Goal: Task Accomplishment & Management: Manage account settings

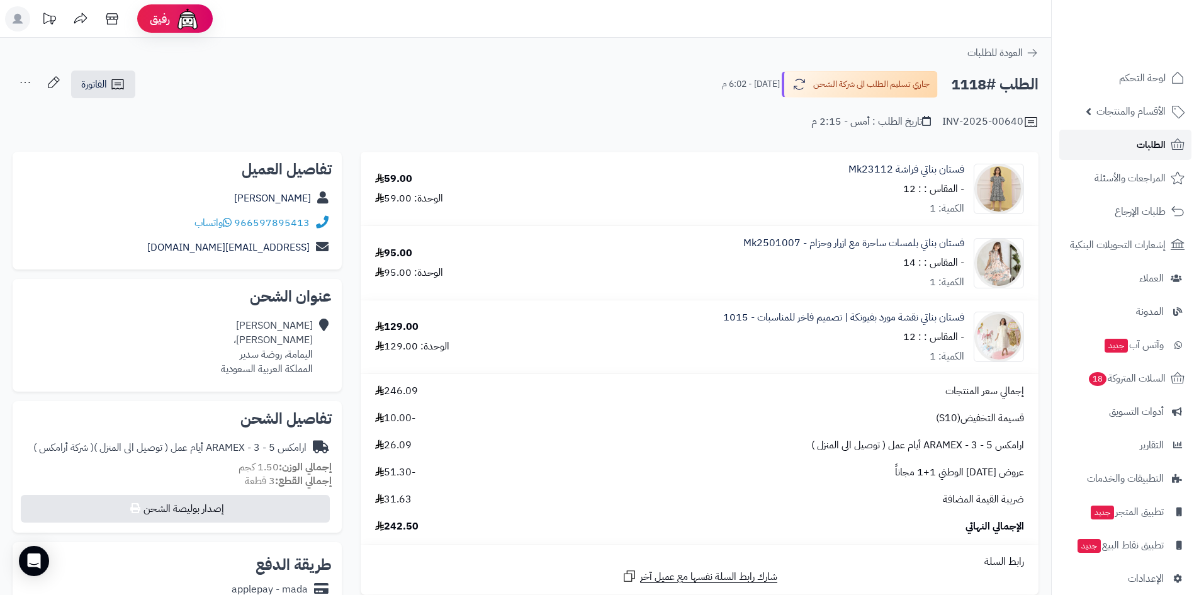
drag, startPoint x: 0, startPoint y: 0, endPoint x: 1103, endPoint y: 146, distance: 1112.3
click at [1103, 146] on link "الطلبات" at bounding box center [1125, 145] width 132 height 30
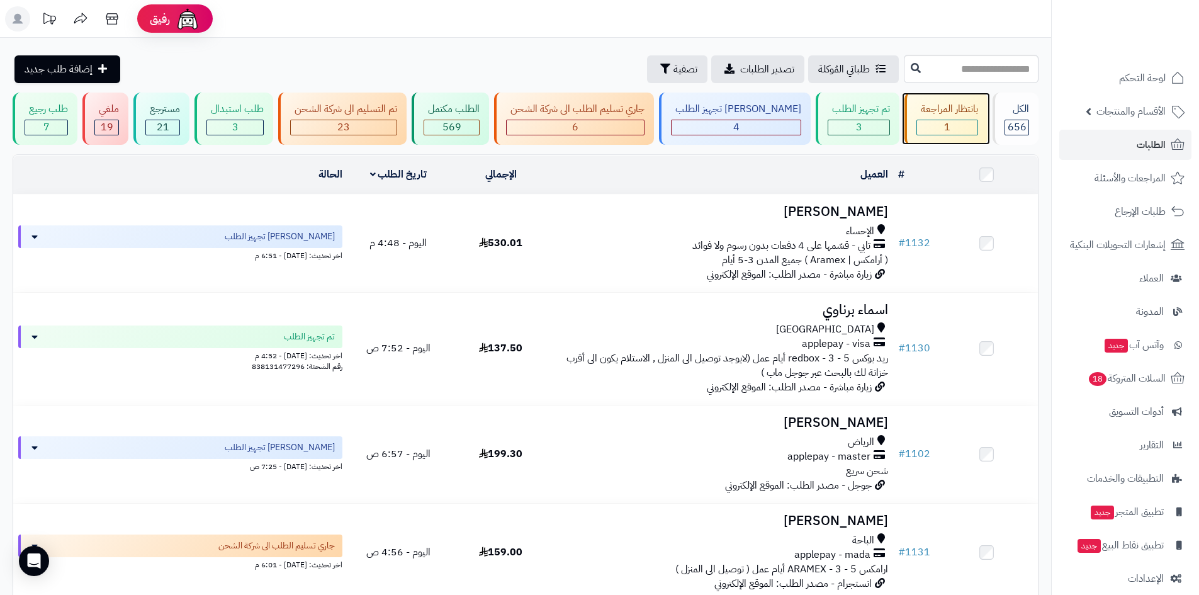
click at [946, 129] on div "1" at bounding box center [947, 127] width 60 height 14
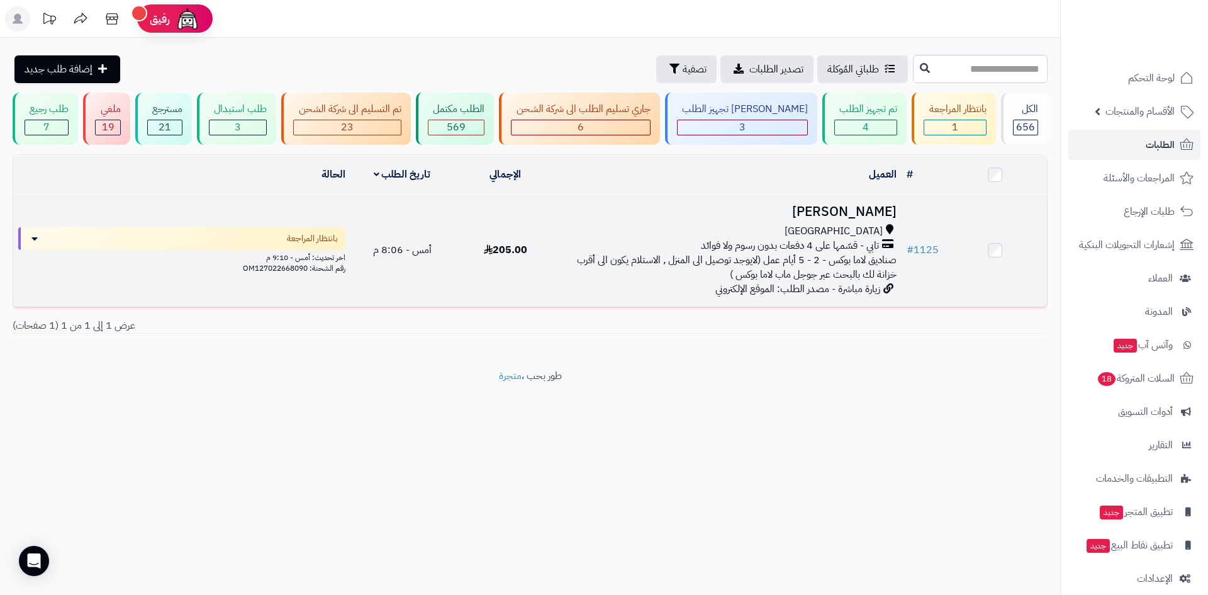
click at [828, 211] on h3 "رفيف الرشيدي" at bounding box center [730, 212] width 334 height 14
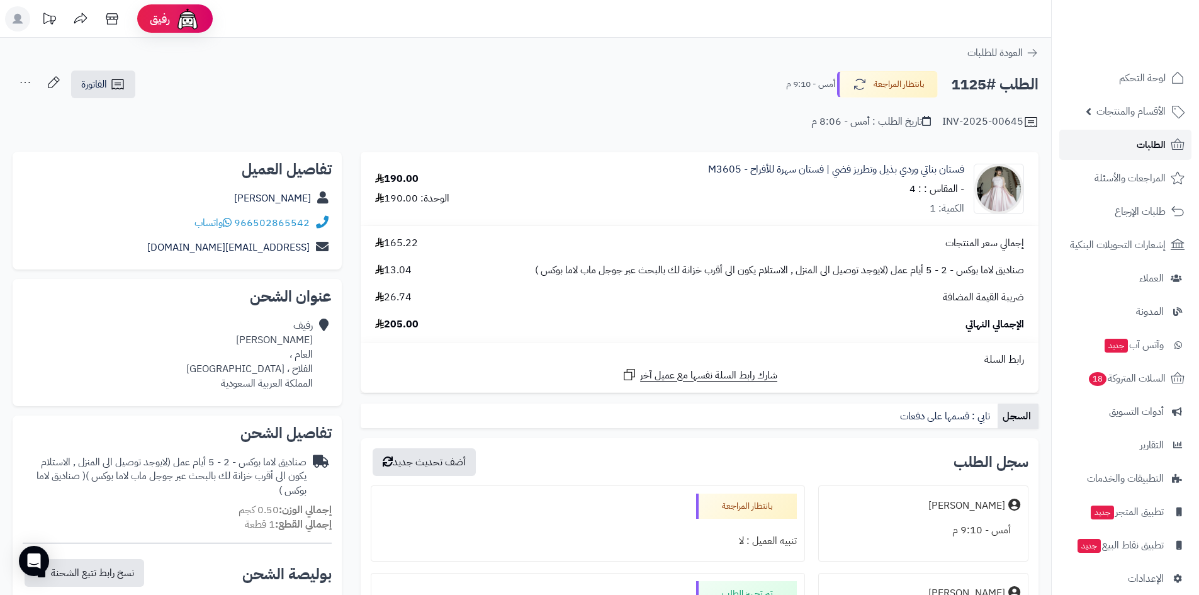
click at [1092, 143] on link "الطلبات" at bounding box center [1125, 145] width 132 height 30
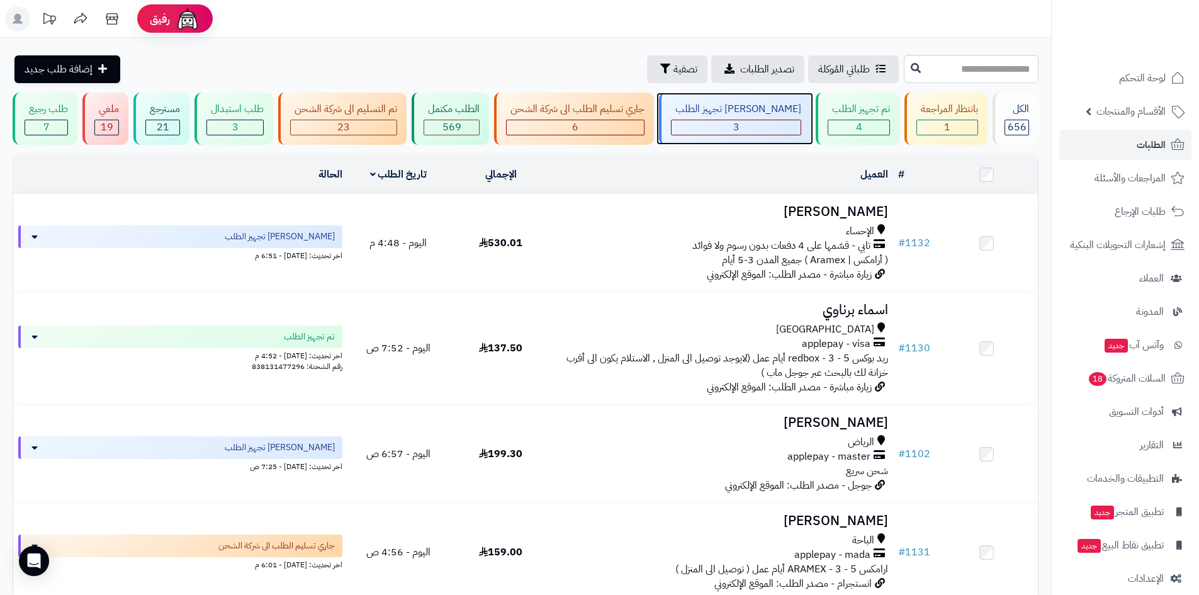
click at [772, 120] on div "3" at bounding box center [736, 127] width 129 height 14
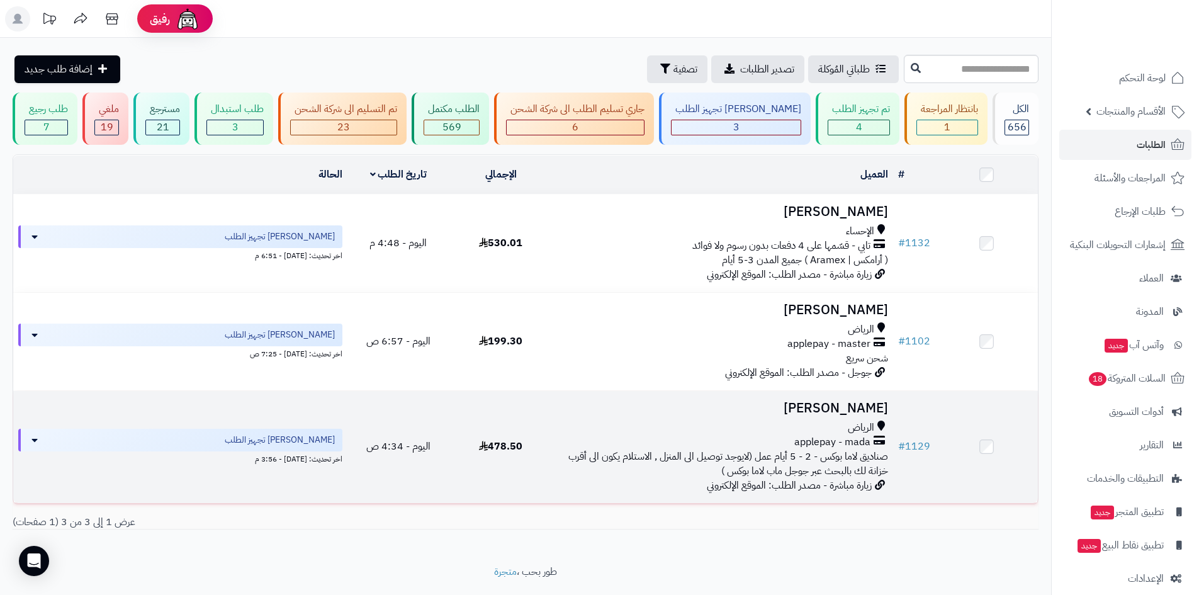
click at [843, 404] on h3 "[PERSON_NAME]" at bounding box center [722, 408] width 331 height 14
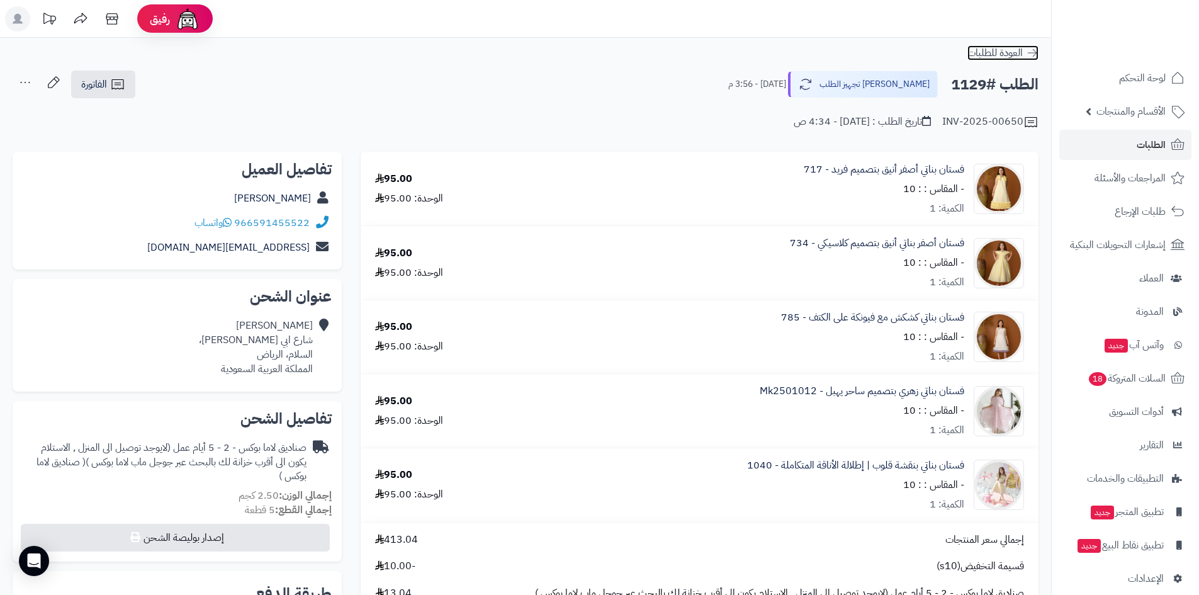
click at [1031, 52] on icon at bounding box center [1032, 53] width 13 height 13
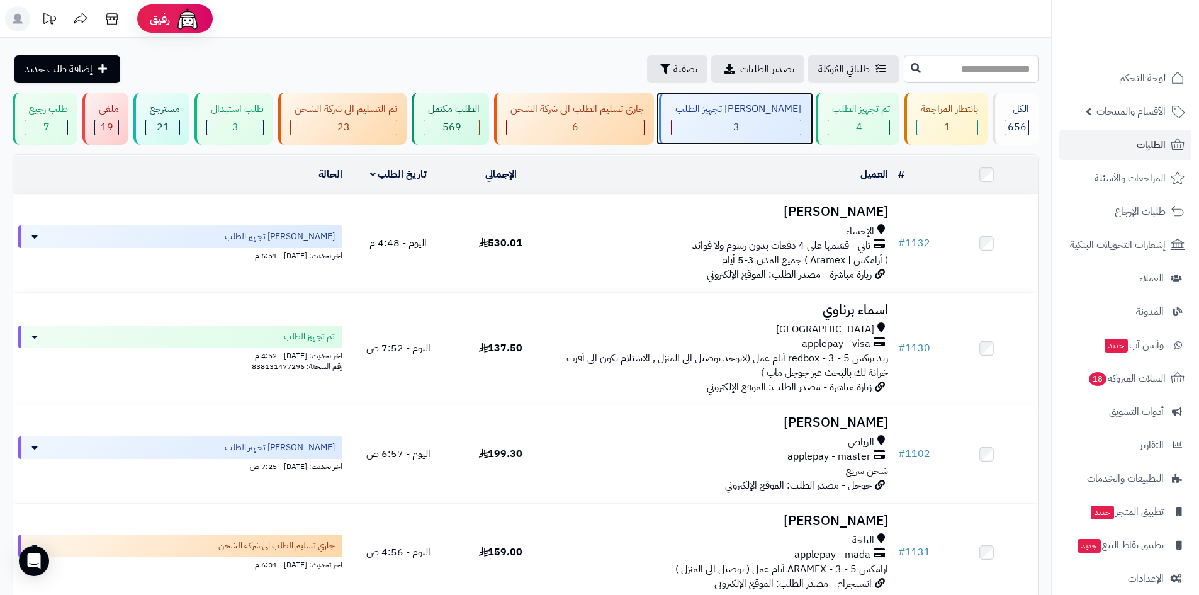
click at [731, 129] on div "3" at bounding box center [736, 127] width 129 height 14
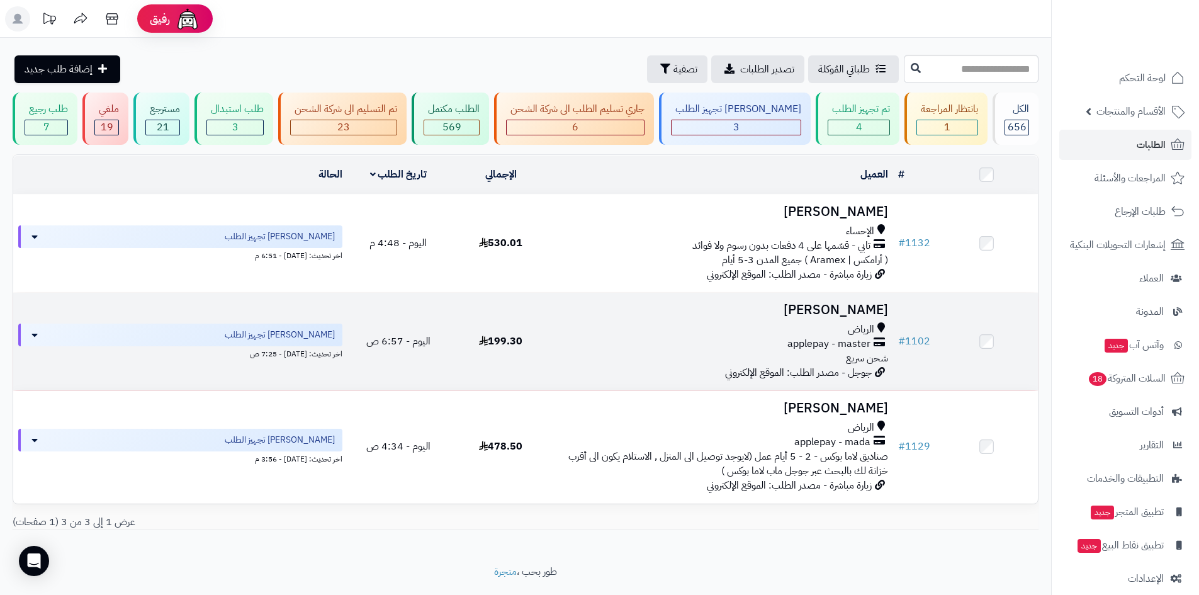
click at [823, 308] on h3 "[PERSON_NAME]" at bounding box center [722, 310] width 331 height 14
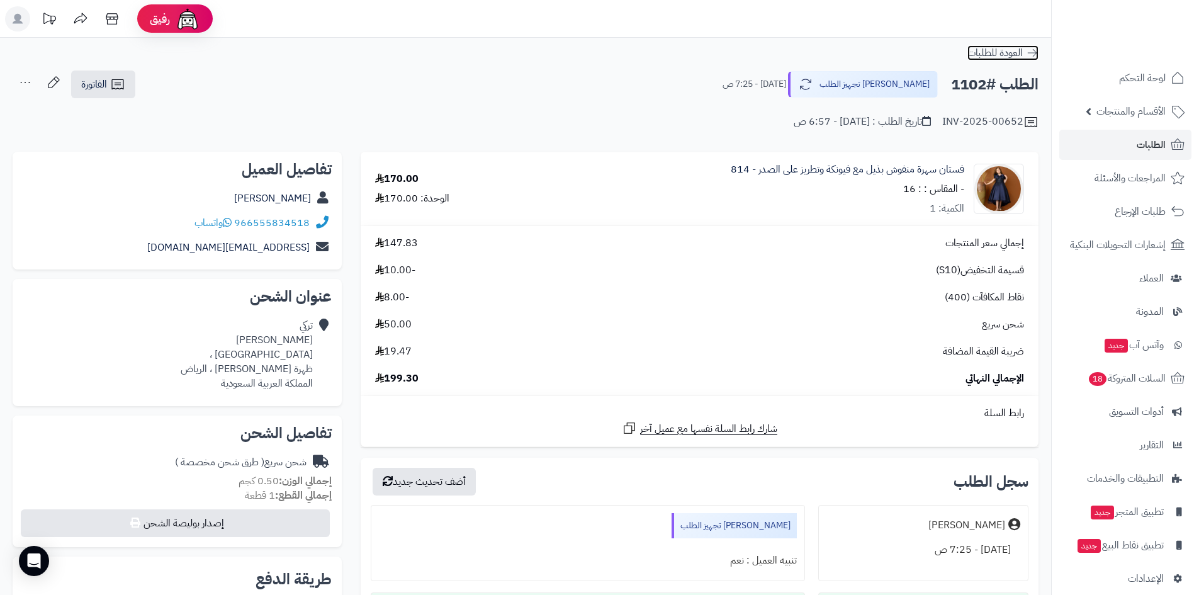
click at [1038, 46] on link "العودة للطلبات" at bounding box center [1002, 52] width 71 height 15
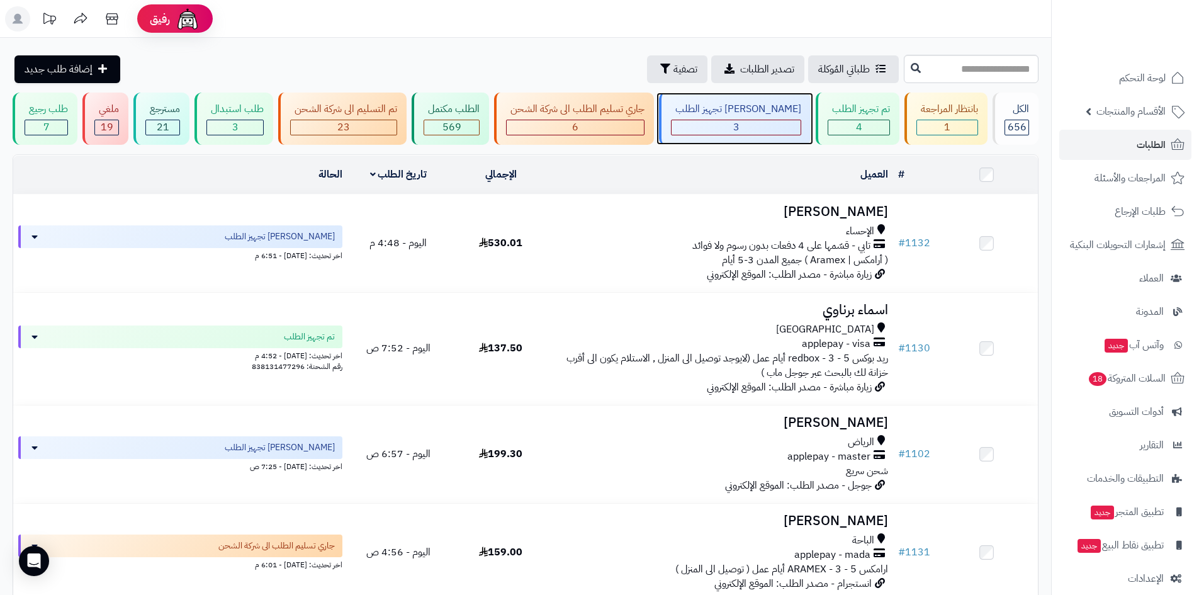
click at [774, 137] on div "جاري تجهيز الطلب 3" at bounding box center [735, 119] width 152 height 52
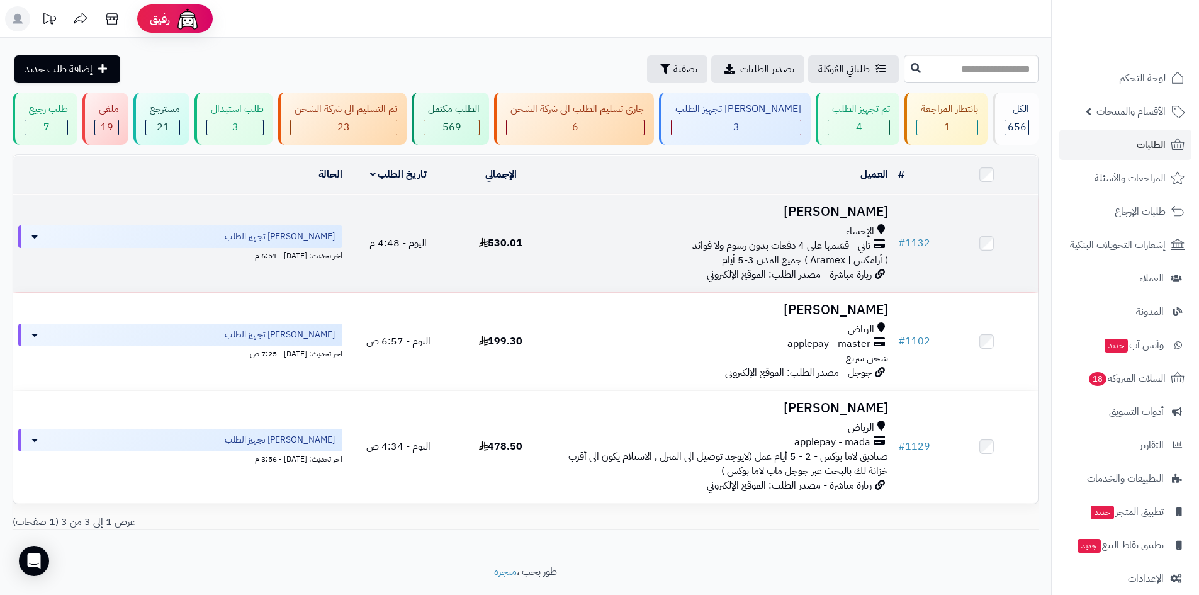
click at [827, 210] on h3 "[PERSON_NAME]" at bounding box center [722, 212] width 331 height 14
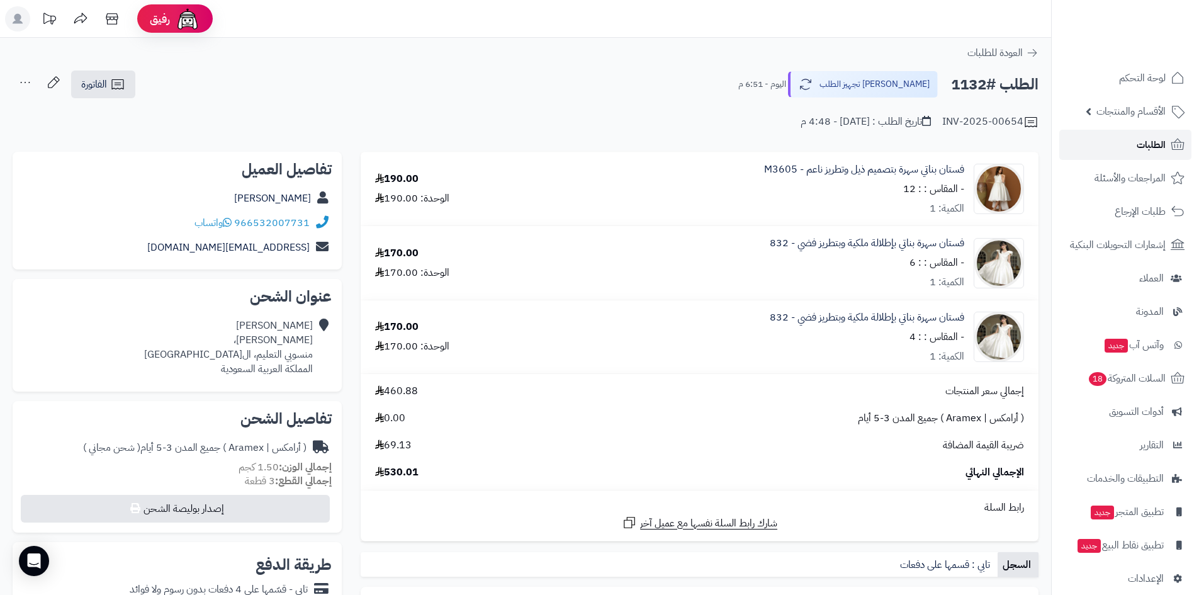
click at [1117, 136] on link "الطلبات" at bounding box center [1125, 145] width 132 height 30
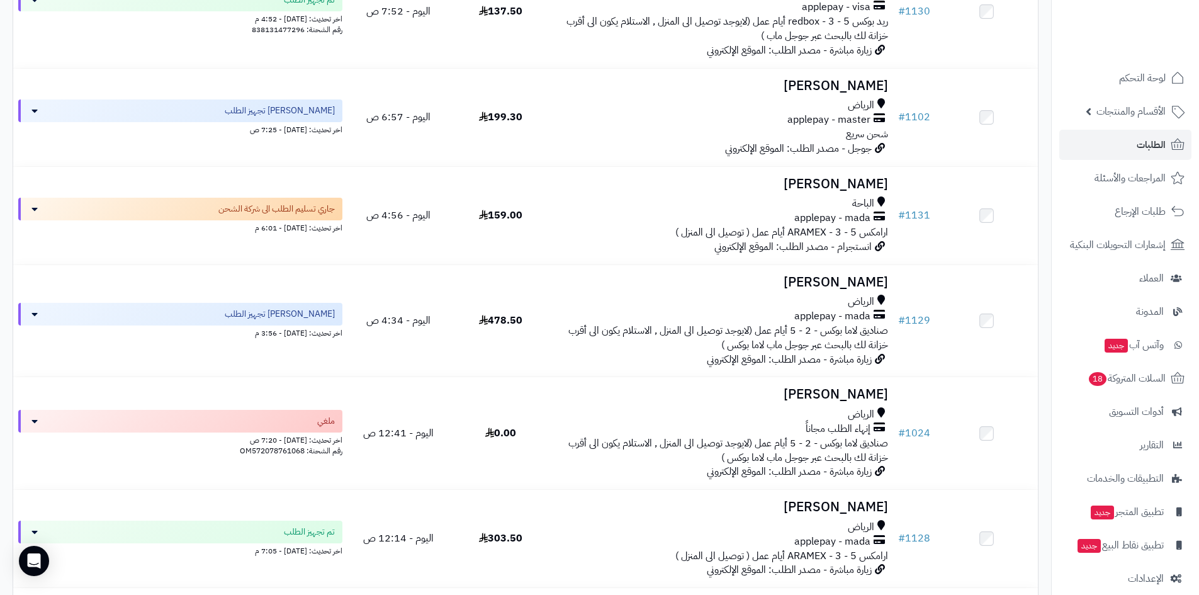
scroll to position [315, 0]
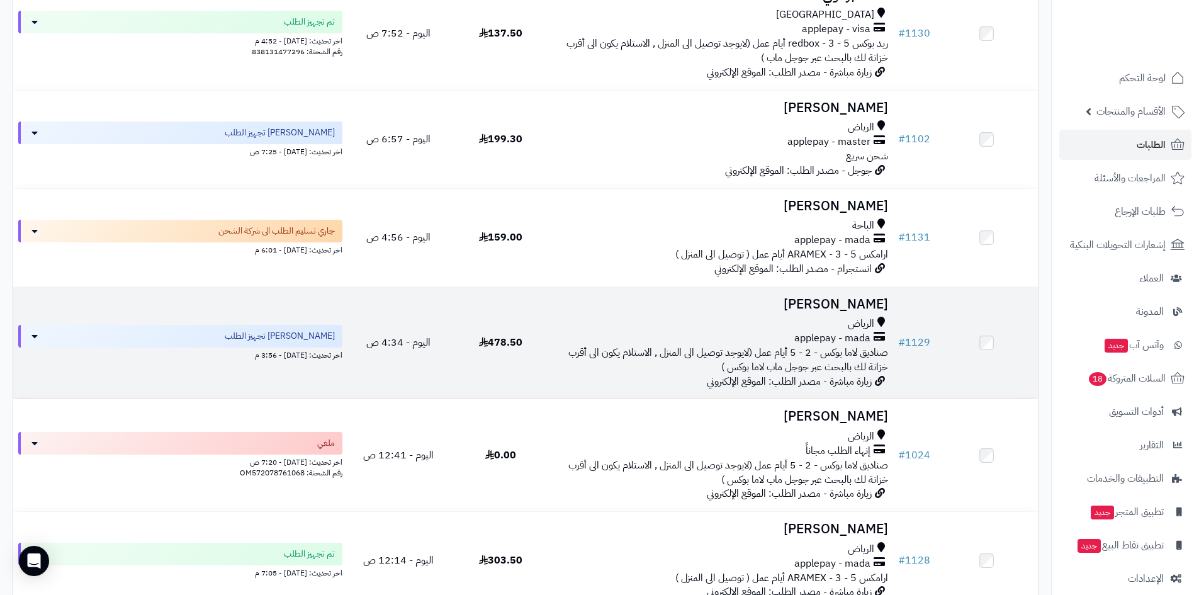
click at [755, 300] on h3 "[PERSON_NAME]" at bounding box center [722, 304] width 331 height 14
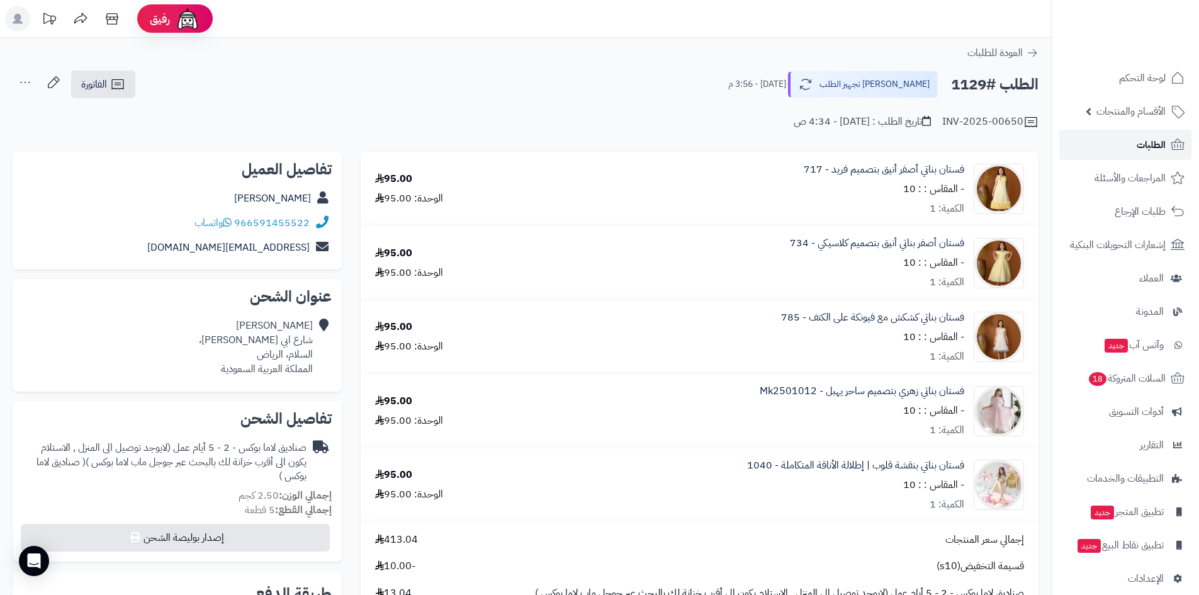
click at [1125, 150] on link "الطلبات" at bounding box center [1125, 145] width 132 height 30
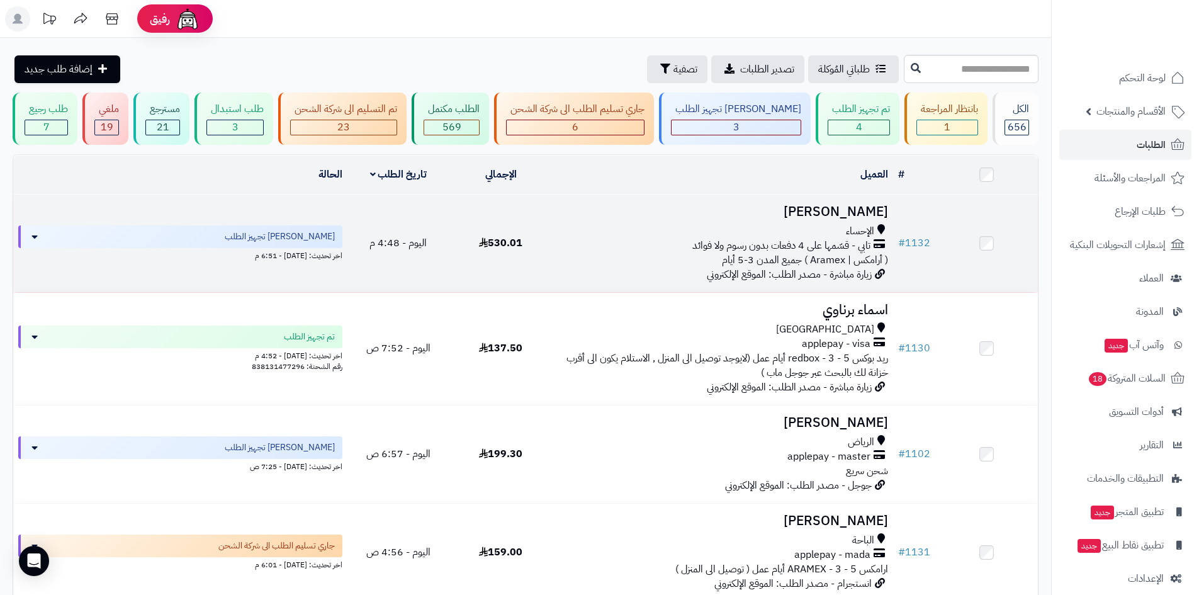
click at [815, 200] on td "Nora Abdo الإحساء تابي - قسّمها على 4 دفعات بدون رسوم ولا فوائد ( أرامكس | Aram…" at bounding box center [722, 243] width 341 height 98
click at [841, 205] on h3 "[PERSON_NAME]" at bounding box center [722, 212] width 331 height 14
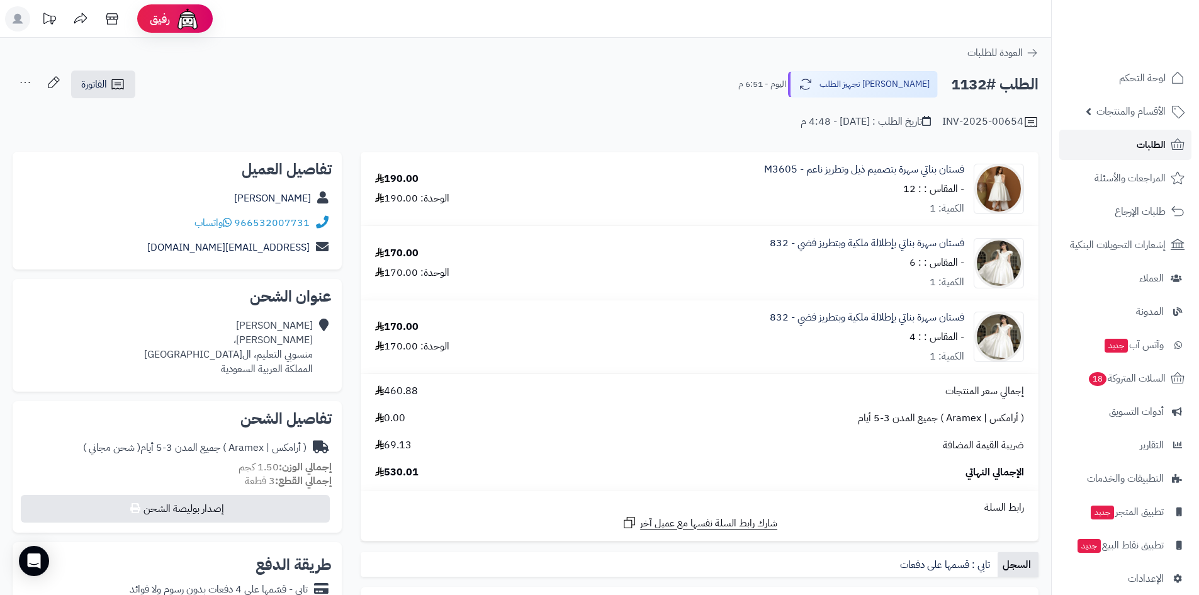
click at [1100, 154] on link "الطلبات" at bounding box center [1125, 145] width 132 height 30
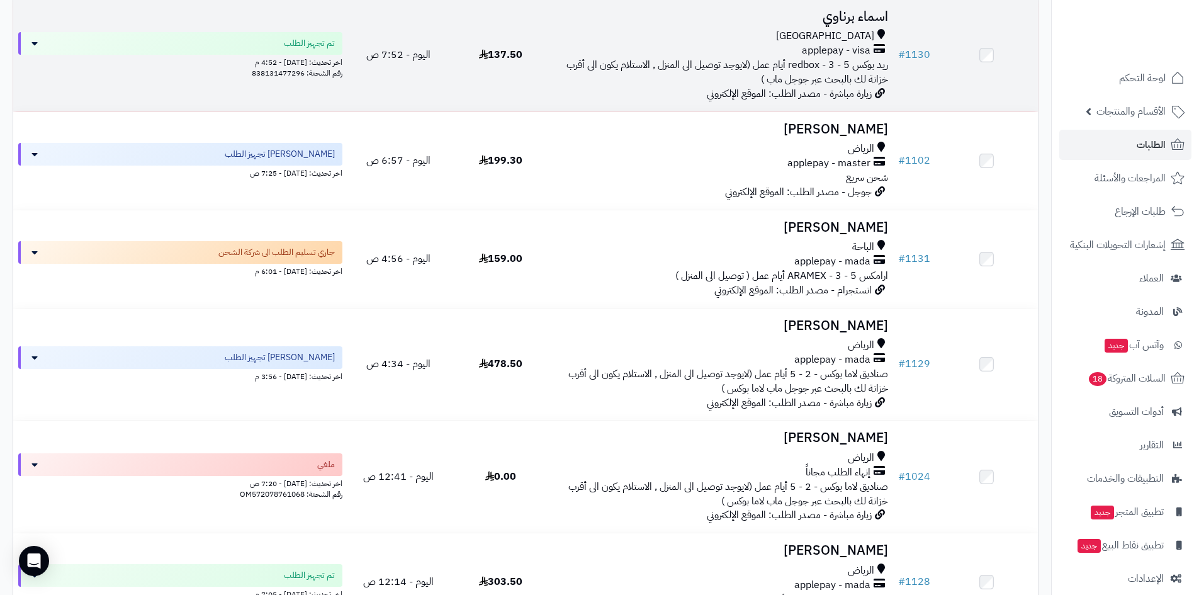
scroll to position [315, 0]
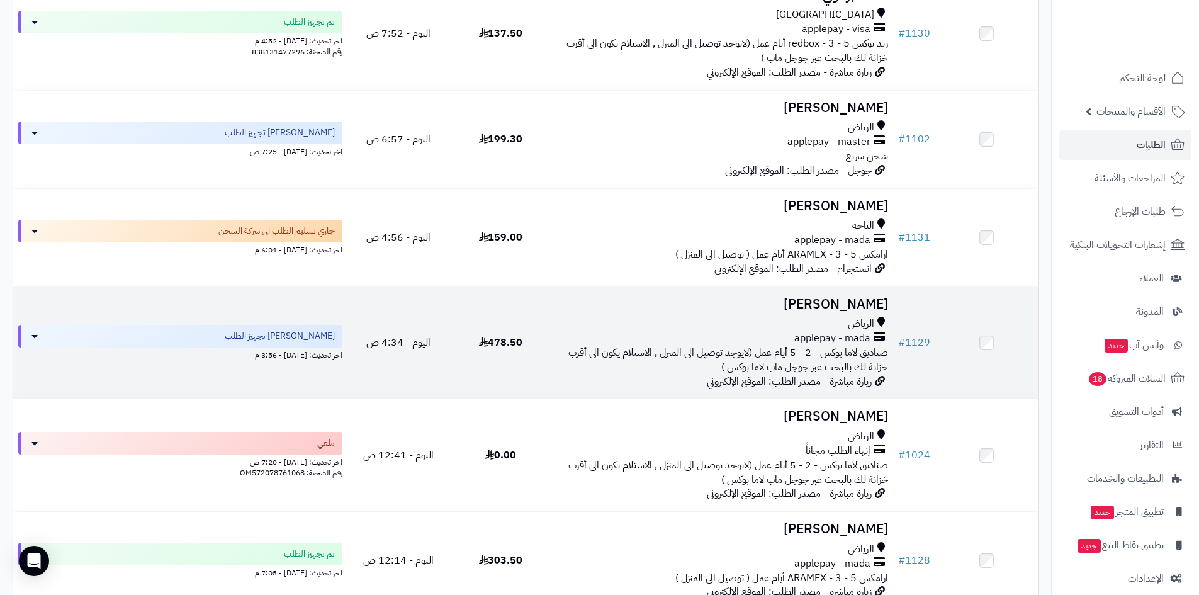
click at [833, 305] on h3 "أسماء علي" at bounding box center [722, 304] width 331 height 14
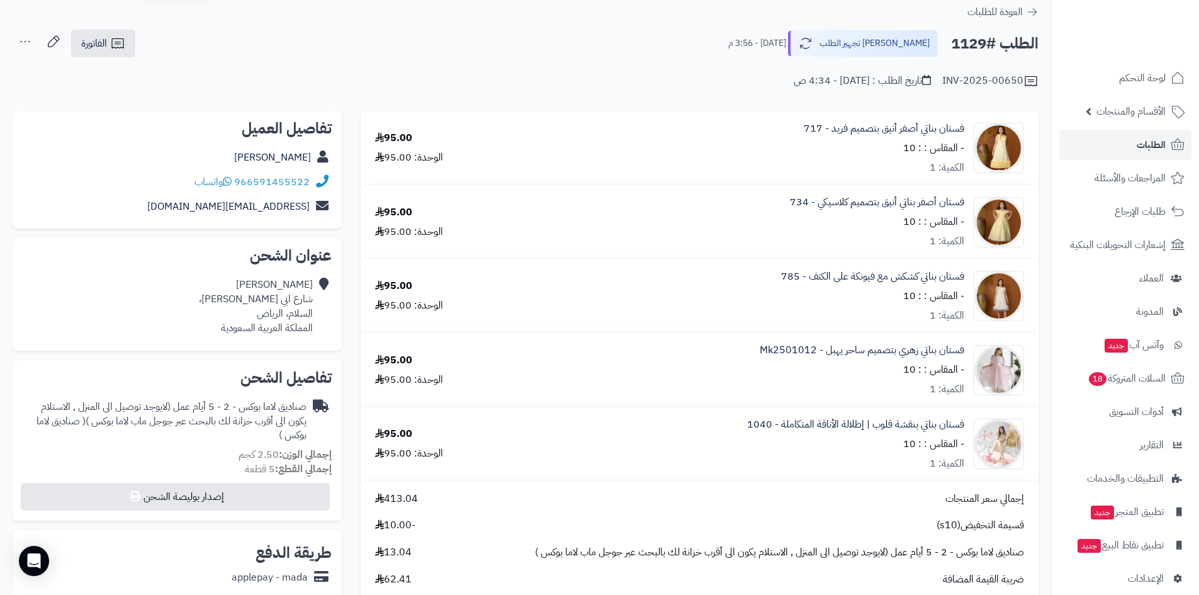
scroll to position [63, 0]
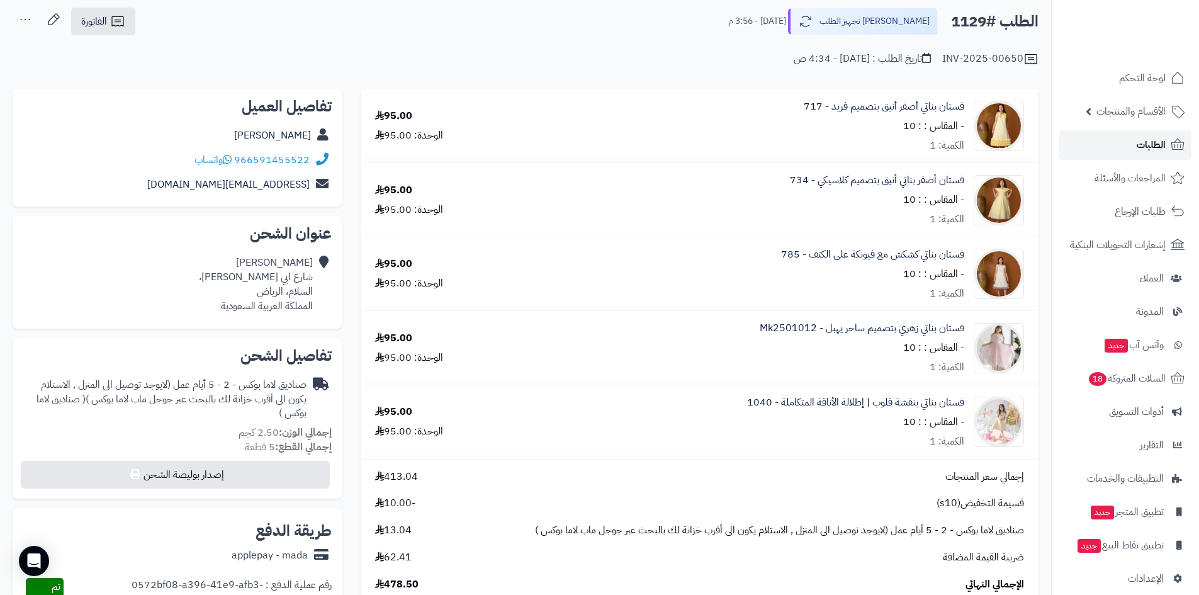
click at [1093, 141] on link "الطلبات" at bounding box center [1125, 145] width 132 height 30
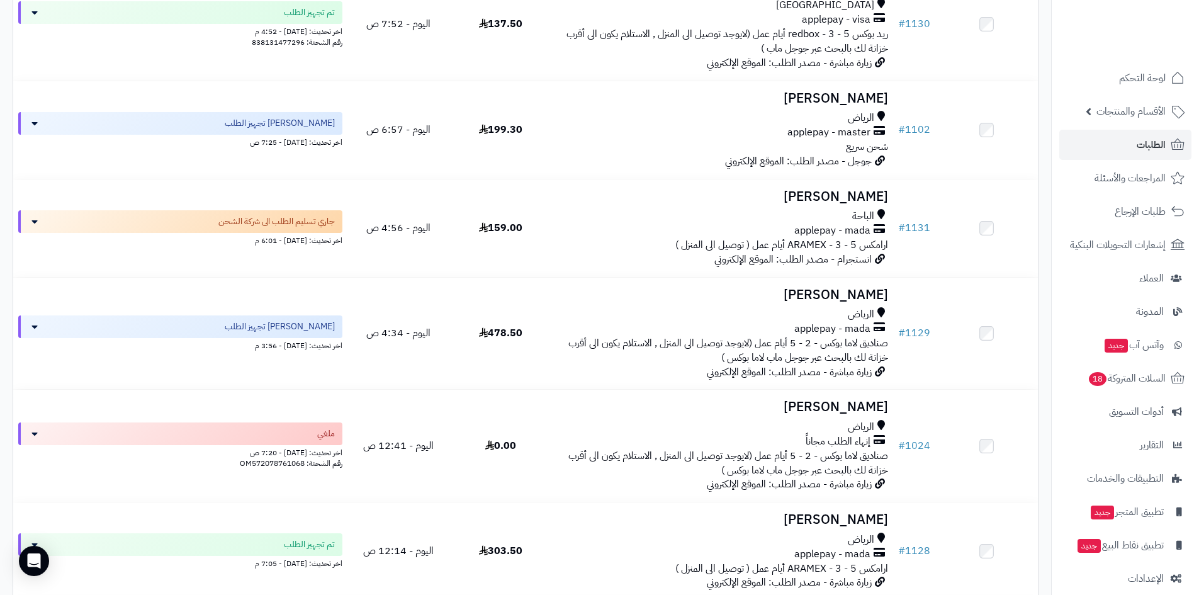
scroll to position [498, 0]
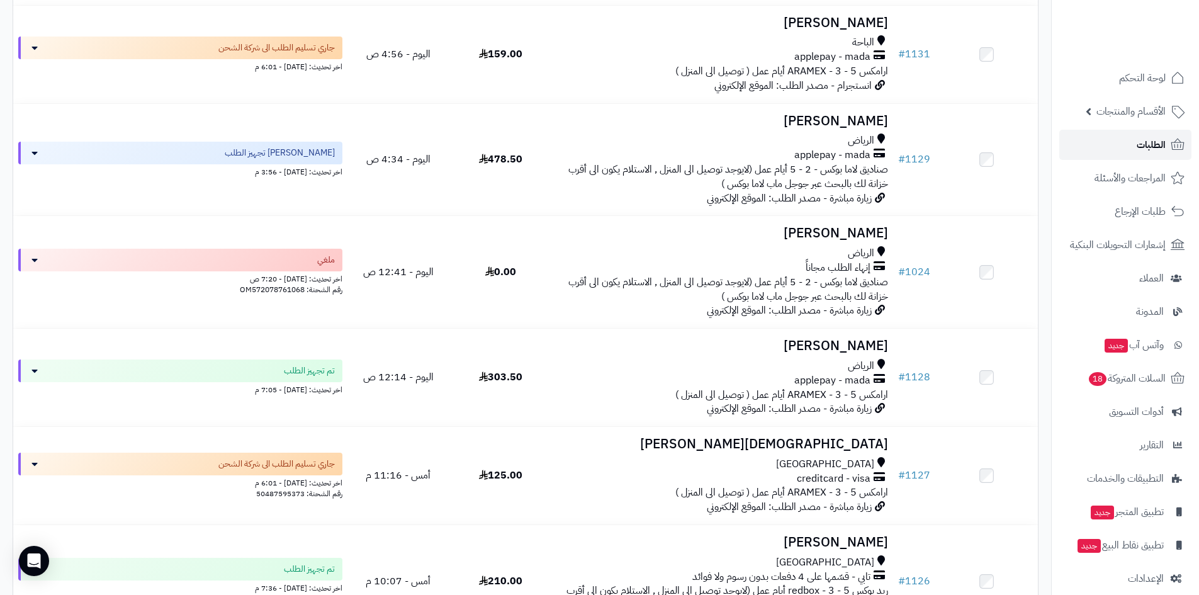
click at [1130, 145] on link "الطلبات" at bounding box center [1125, 145] width 132 height 30
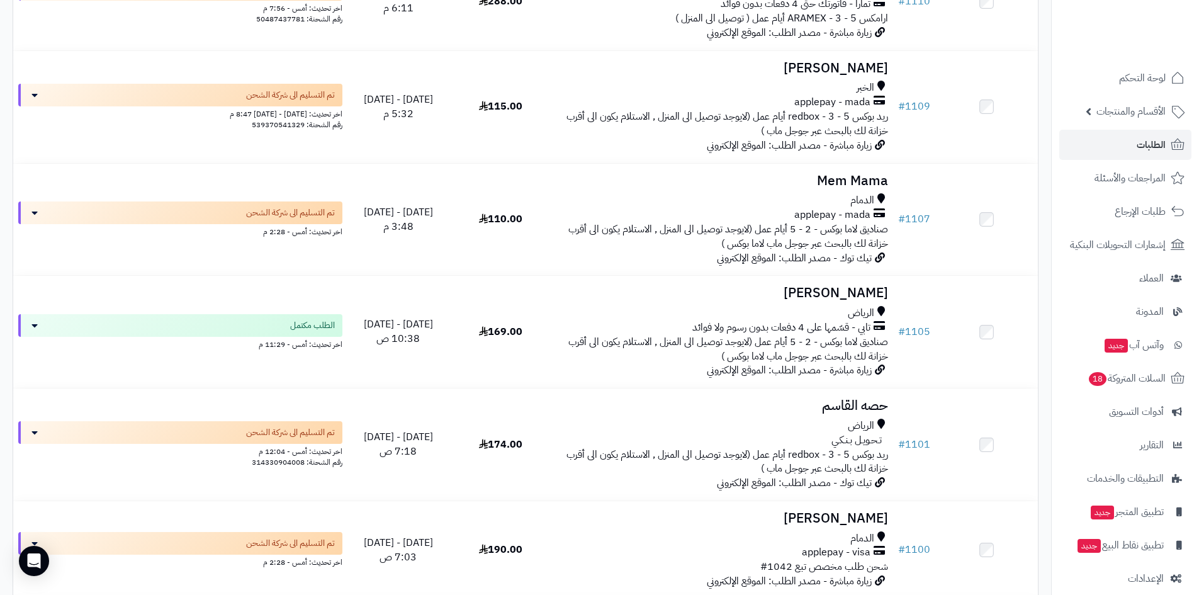
scroll to position [2455, 0]
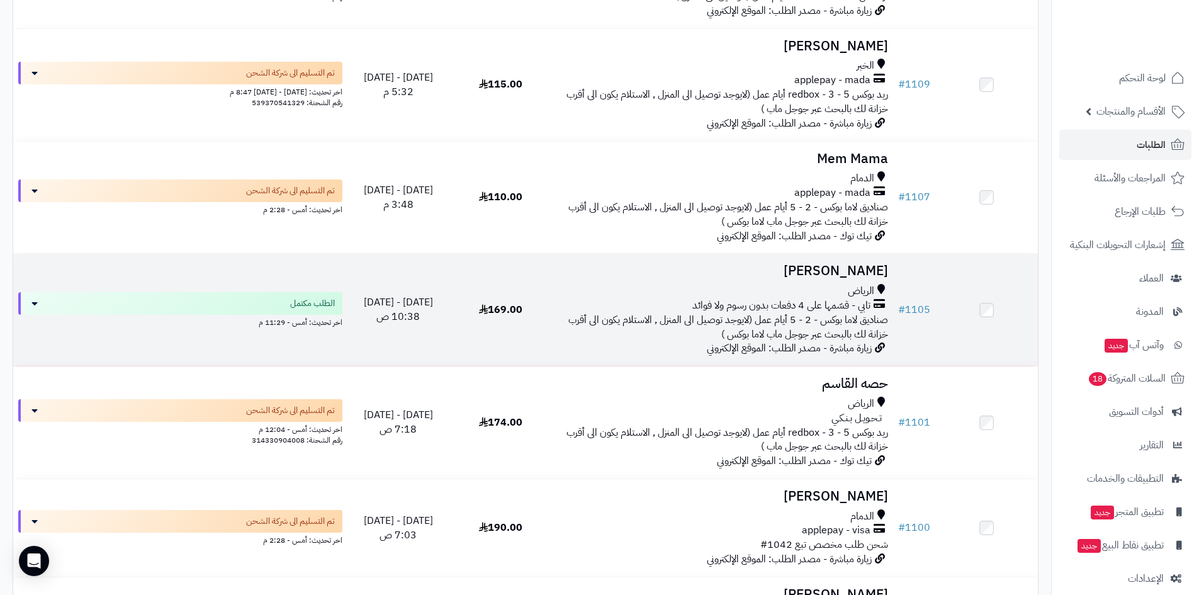
click at [839, 266] on h3 "[PERSON_NAME]" at bounding box center [722, 271] width 331 height 14
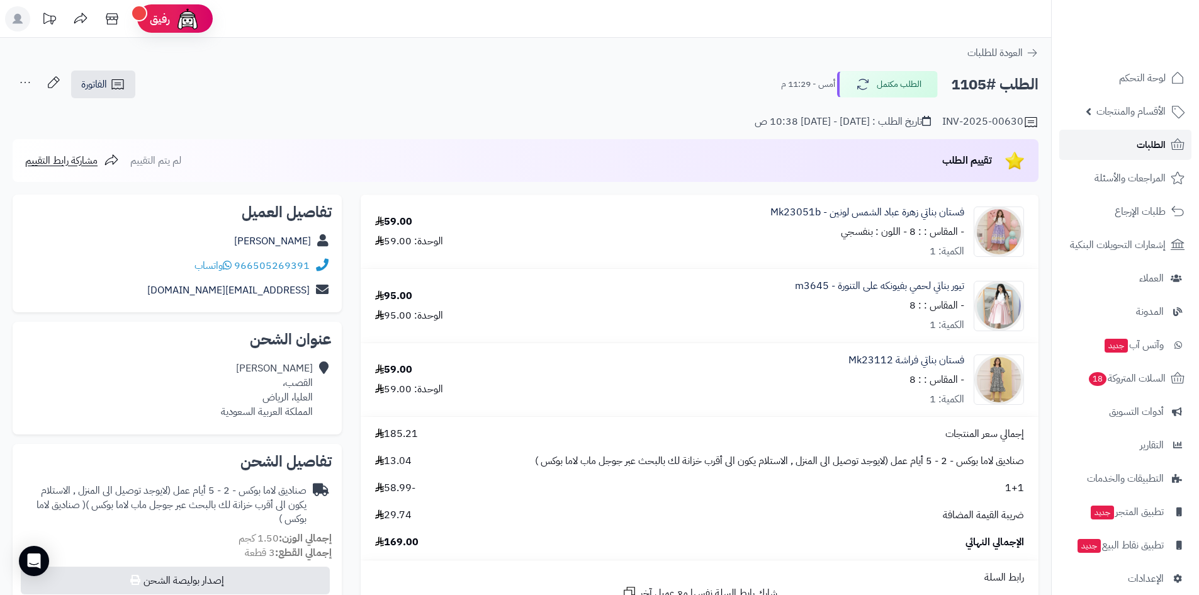
click at [1135, 151] on link "الطلبات" at bounding box center [1125, 145] width 132 height 30
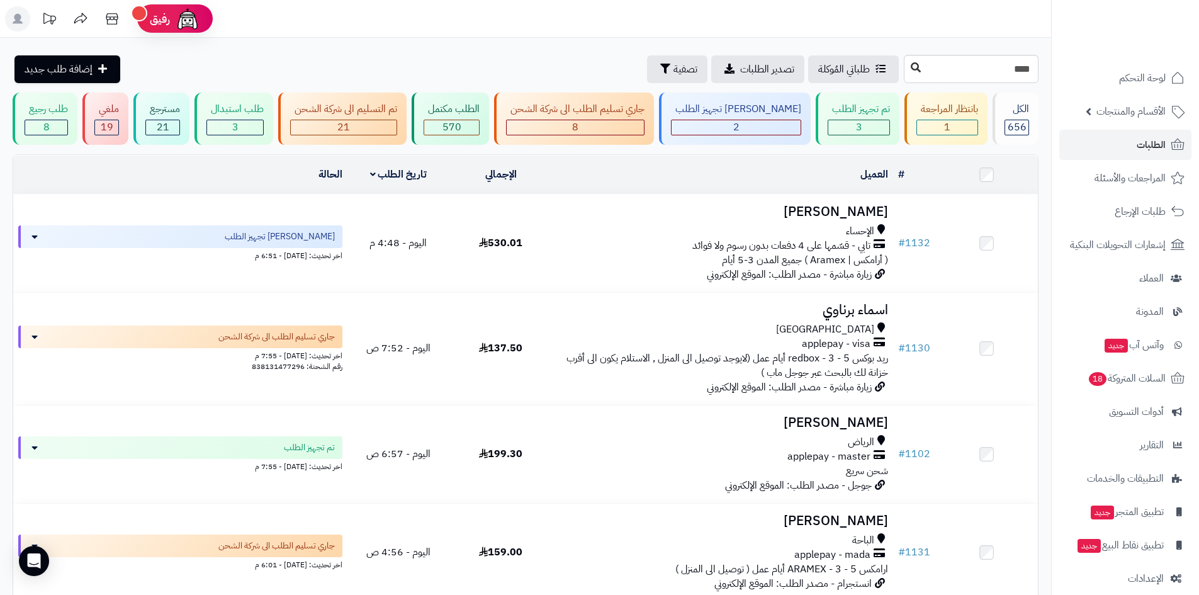
type input "****"
click at [911, 67] on icon at bounding box center [916, 67] width 10 height 10
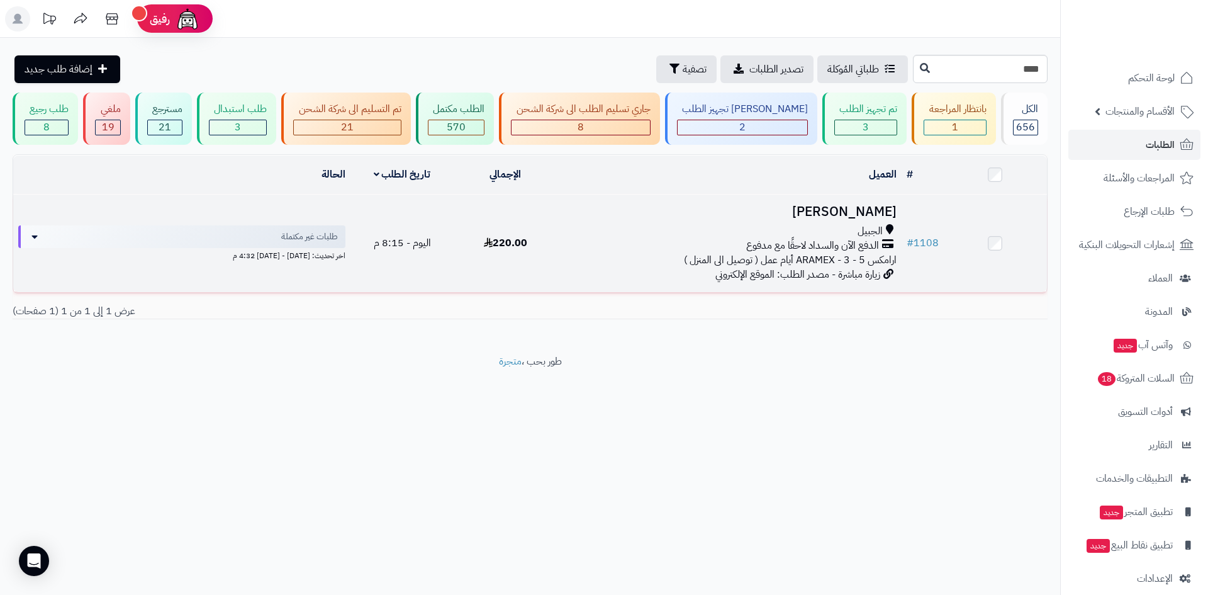
click at [816, 200] on td "يوسف المحسن الجبيل الدفع الآن والسداد لاحقًا مع مدفوع ارامكس ARAMEX - 3 - 5 أيا…" at bounding box center [730, 243] width 344 height 98
click at [843, 205] on h3 "يوسف المحسن" at bounding box center [730, 212] width 334 height 14
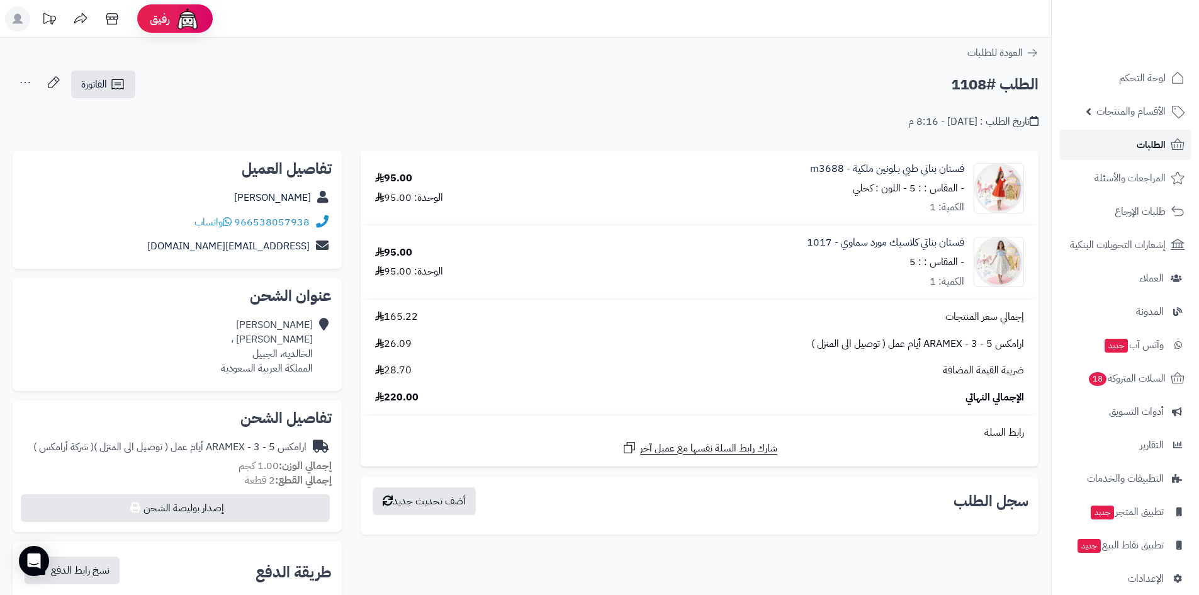
click at [1109, 146] on link "الطلبات" at bounding box center [1125, 145] width 132 height 30
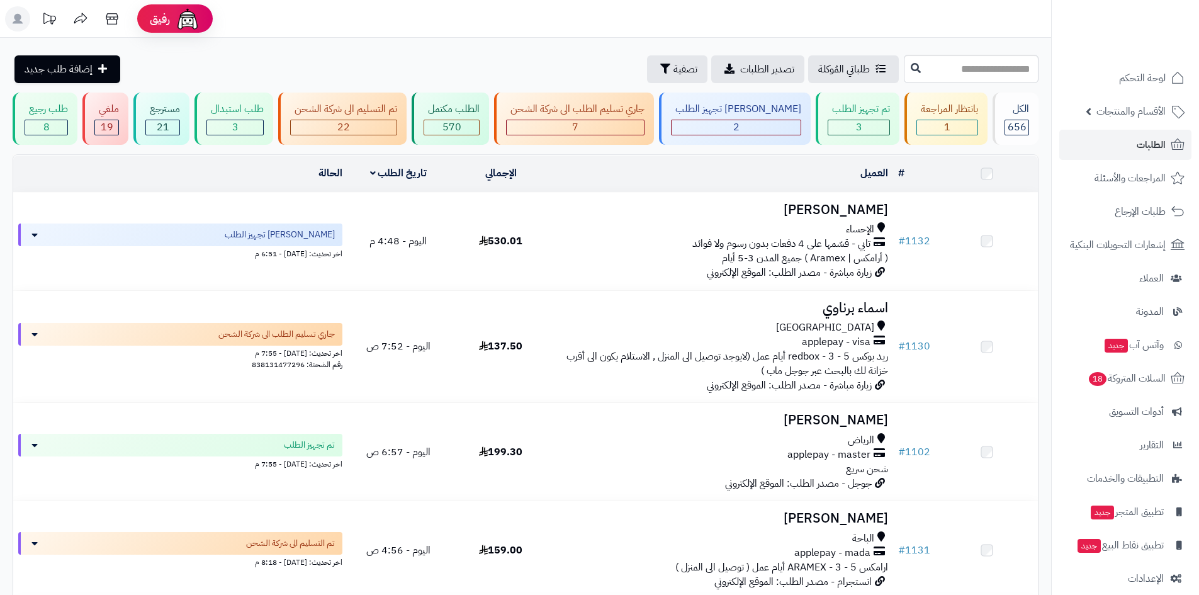
click at [969, 69] on input "text" at bounding box center [971, 69] width 135 height 28
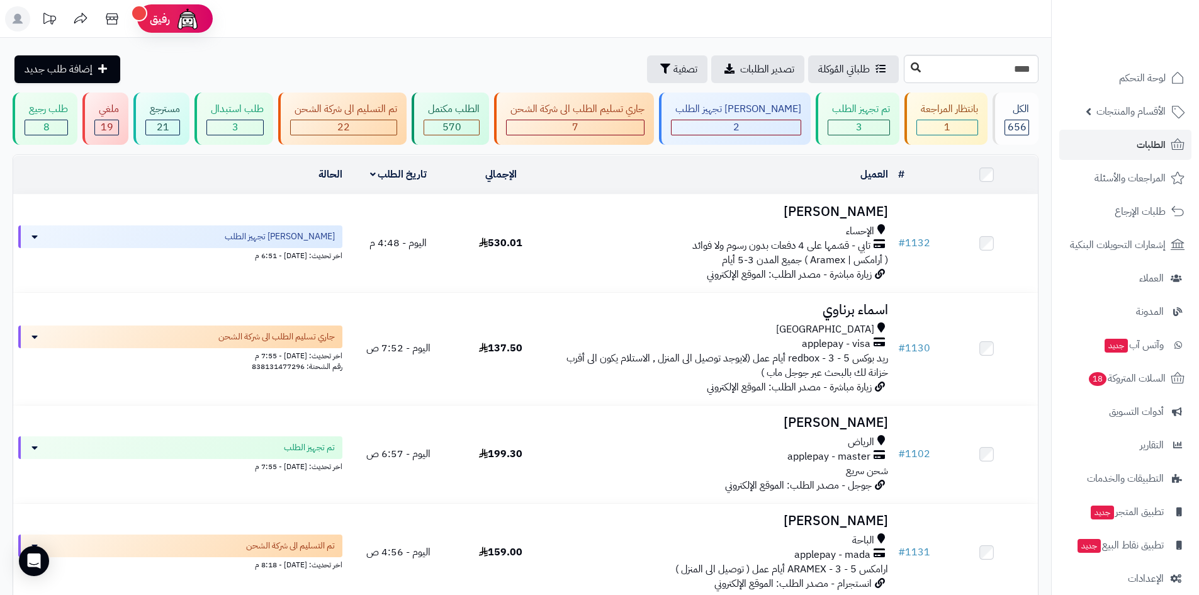
type input "****"
click at [911, 72] on icon at bounding box center [916, 67] width 10 height 10
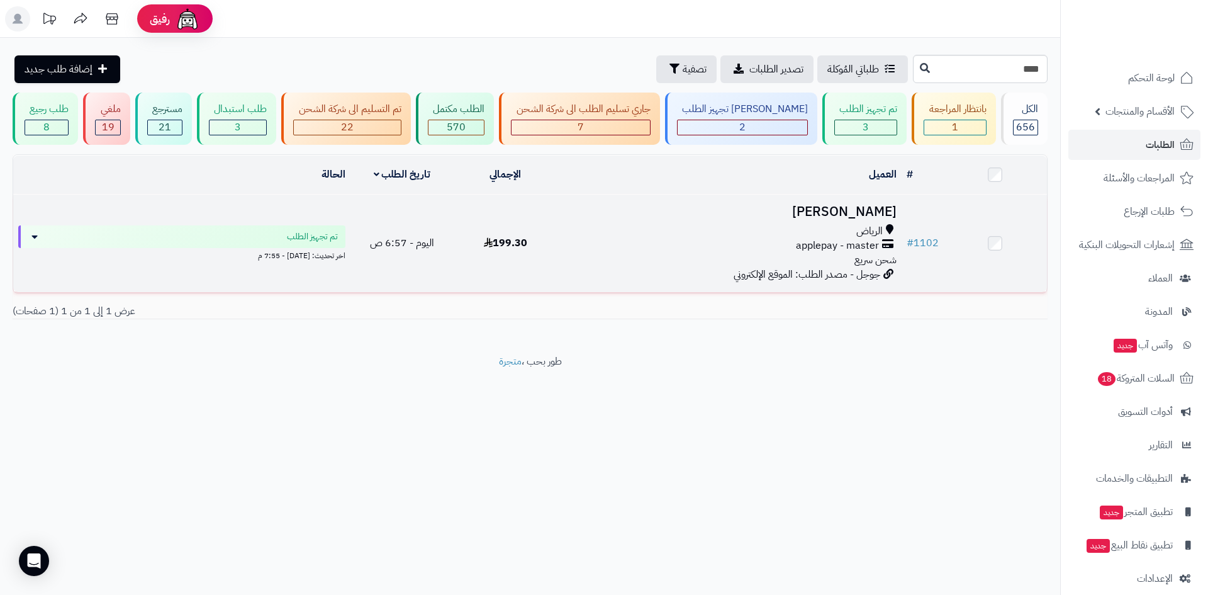
click at [855, 215] on h3 "[PERSON_NAME]" at bounding box center [730, 212] width 334 height 14
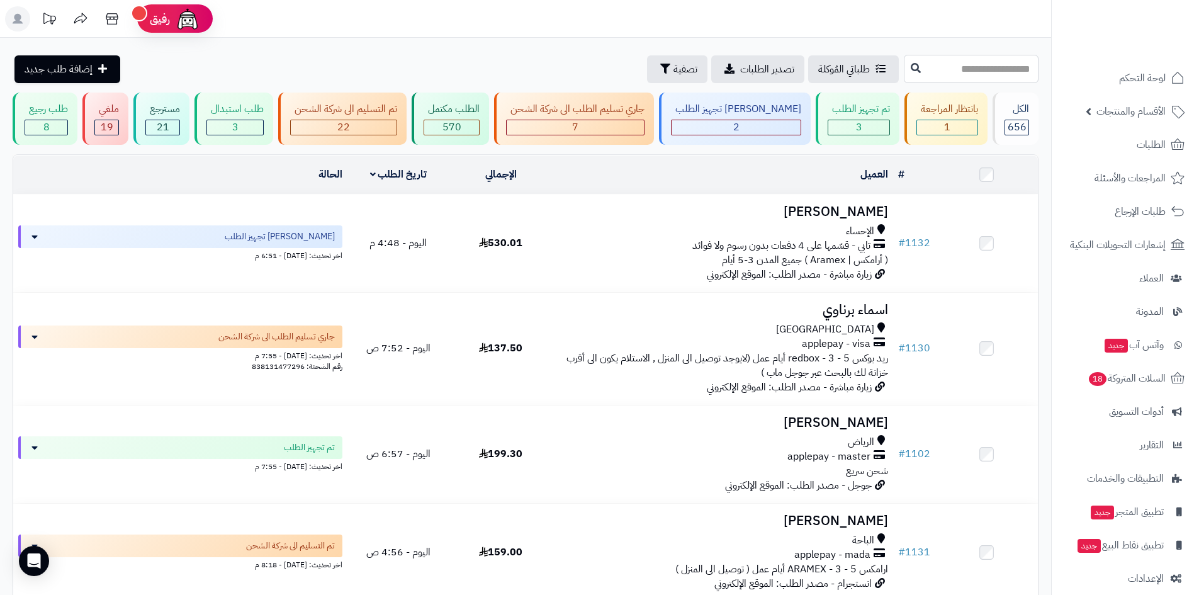
click at [1005, 67] on input "text" at bounding box center [971, 69] width 135 height 28
type input "****"
click at [911, 68] on icon at bounding box center [916, 67] width 10 height 10
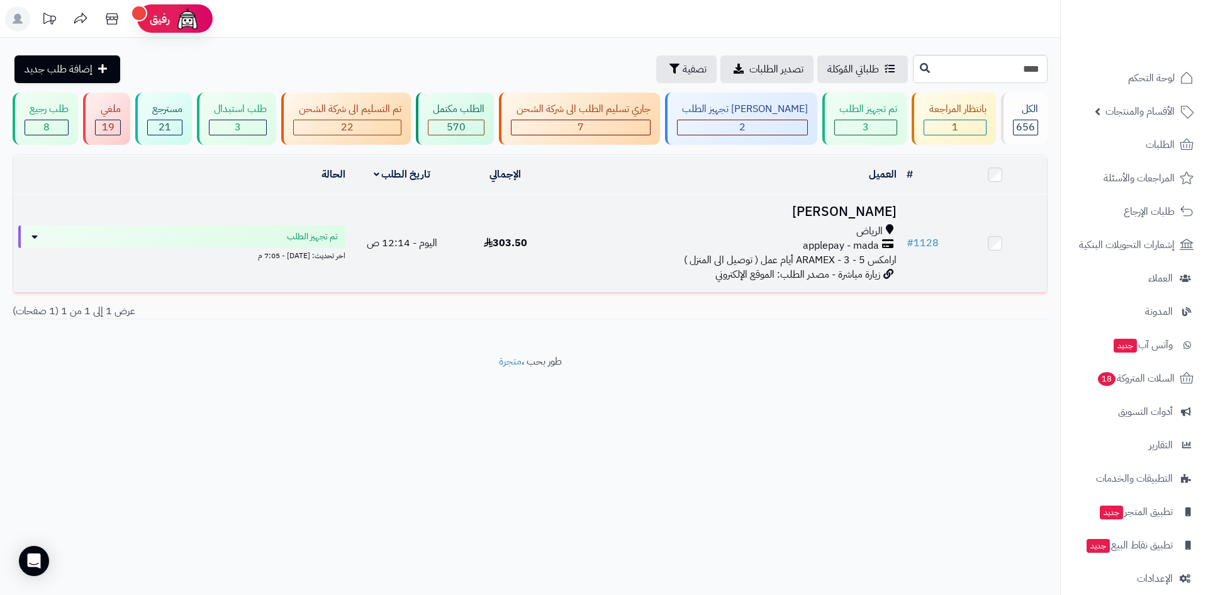
click at [820, 211] on h3 "[PERSON_NAME]" at bounding box center [730, 212] width 334 height 14
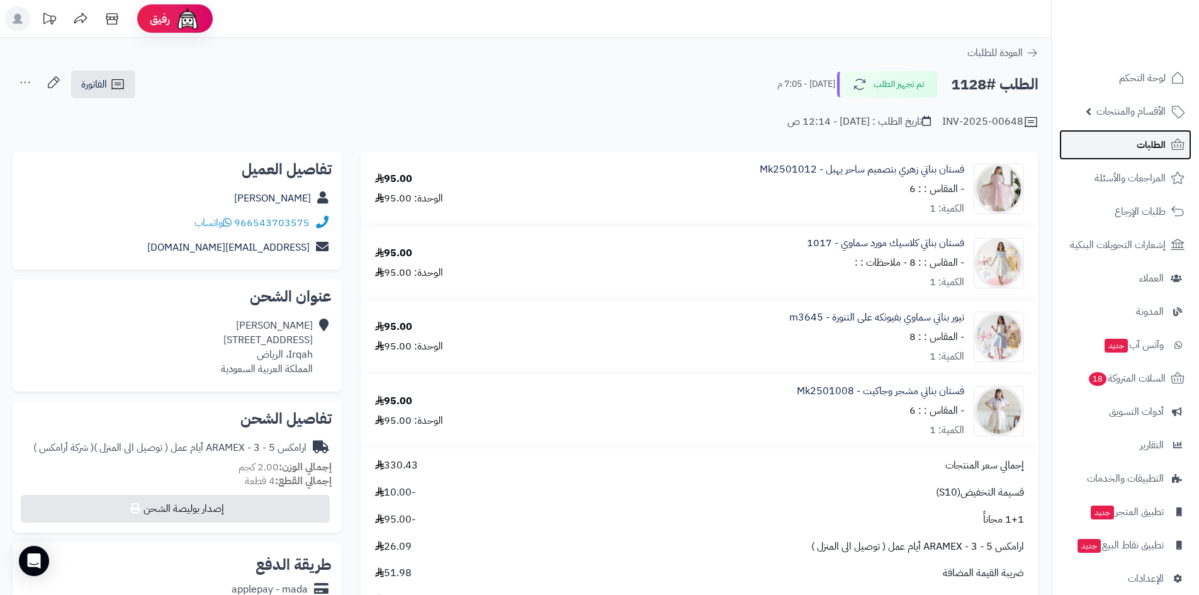
click at [1129, 153] on link "الطلبات" at bounding box center [1125, 145] width 132 height 30
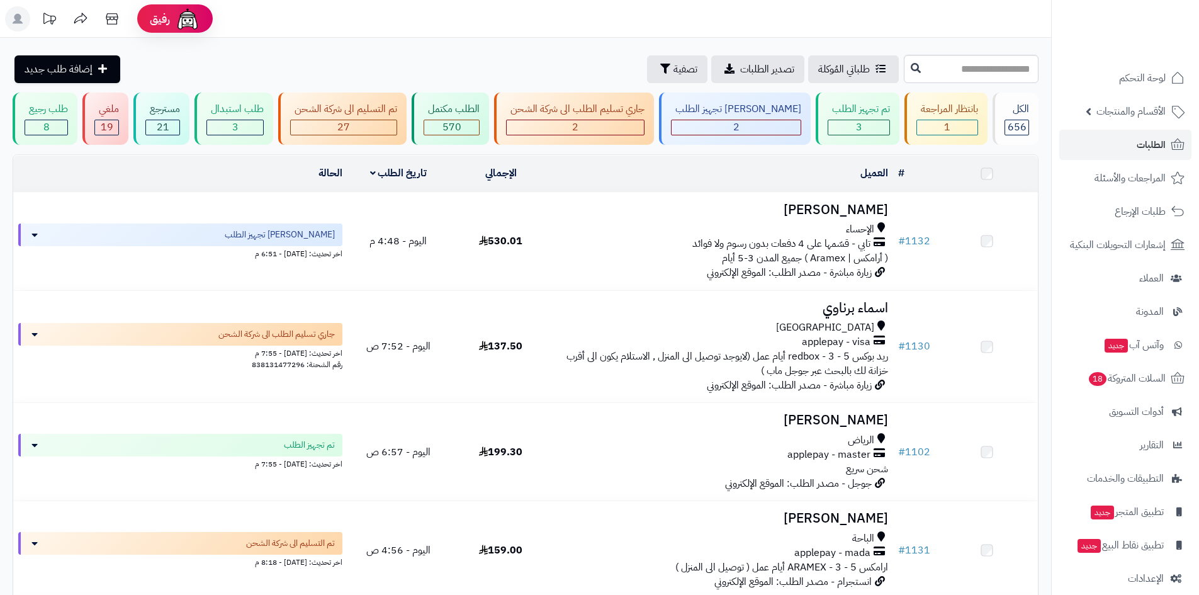
scroll to position [51, 0]
